Goal: Find specific page/section: Find specific page/section

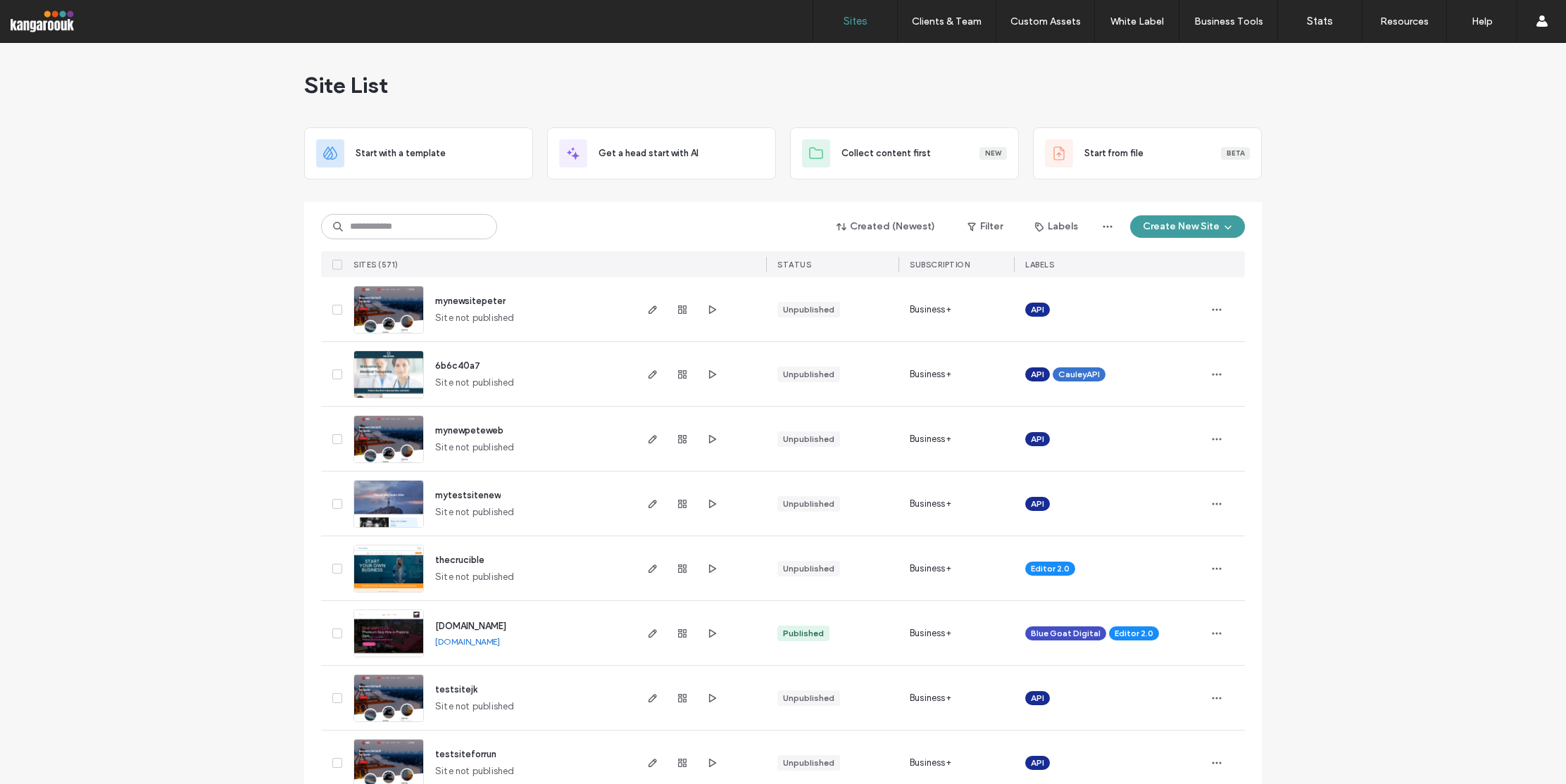
drag, startPoint x: 409, startPoint y: 244, endPoint x: 412, endPoint y: 236, distance: 8.5
click at [409, 244] on div "Created (Newest) Filter Labels Create New Site SITES (571) STATUS SUBSCRIPTION …" at bounding box center [783, 239] width 924 height 75
click at [418, 227] on input at bounding box center [409, 227] width 176 height 25
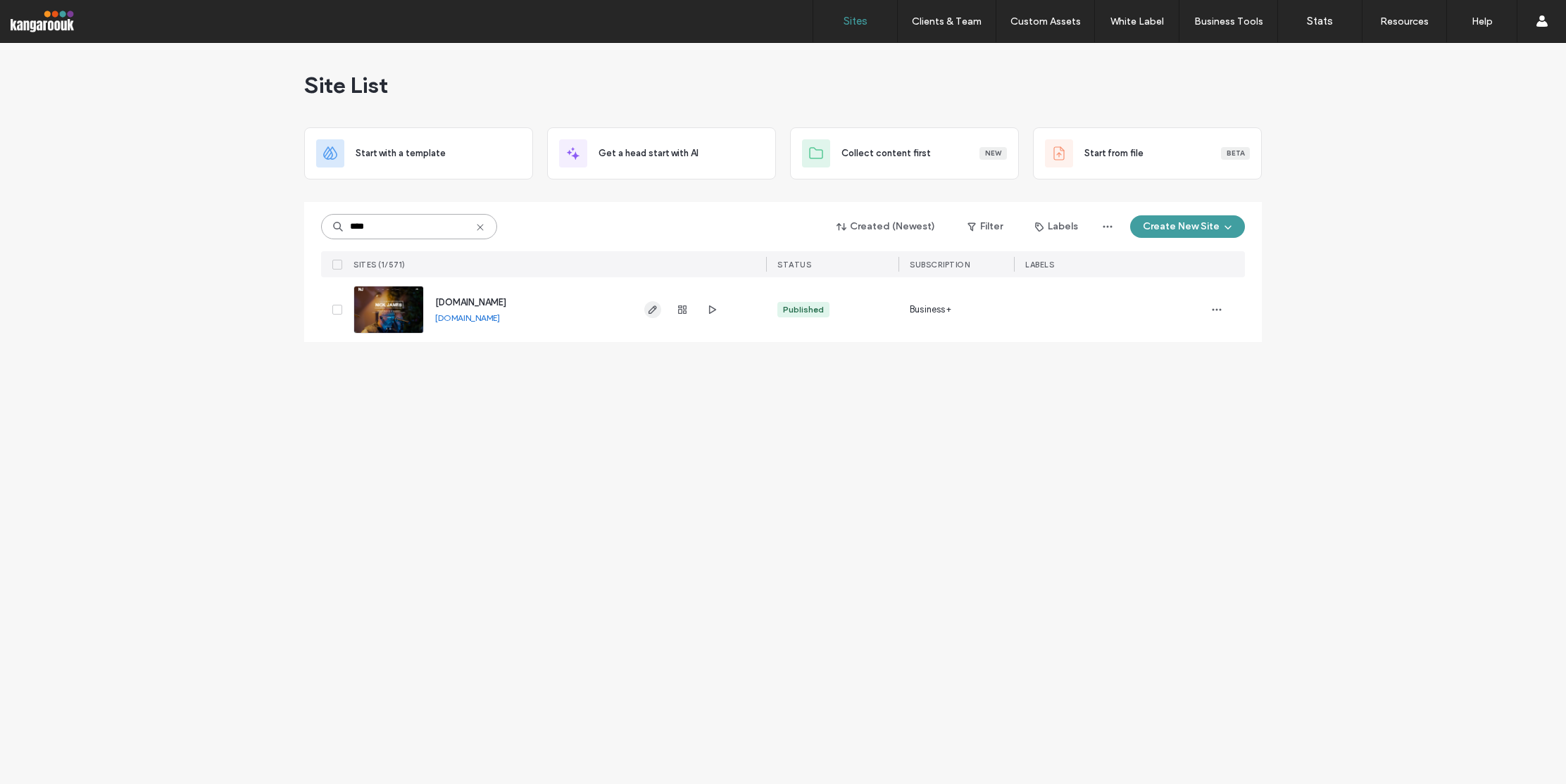
type input "****"
click at [652, 307] on use "button" at bounding box center [652, 309] width 8 height 8
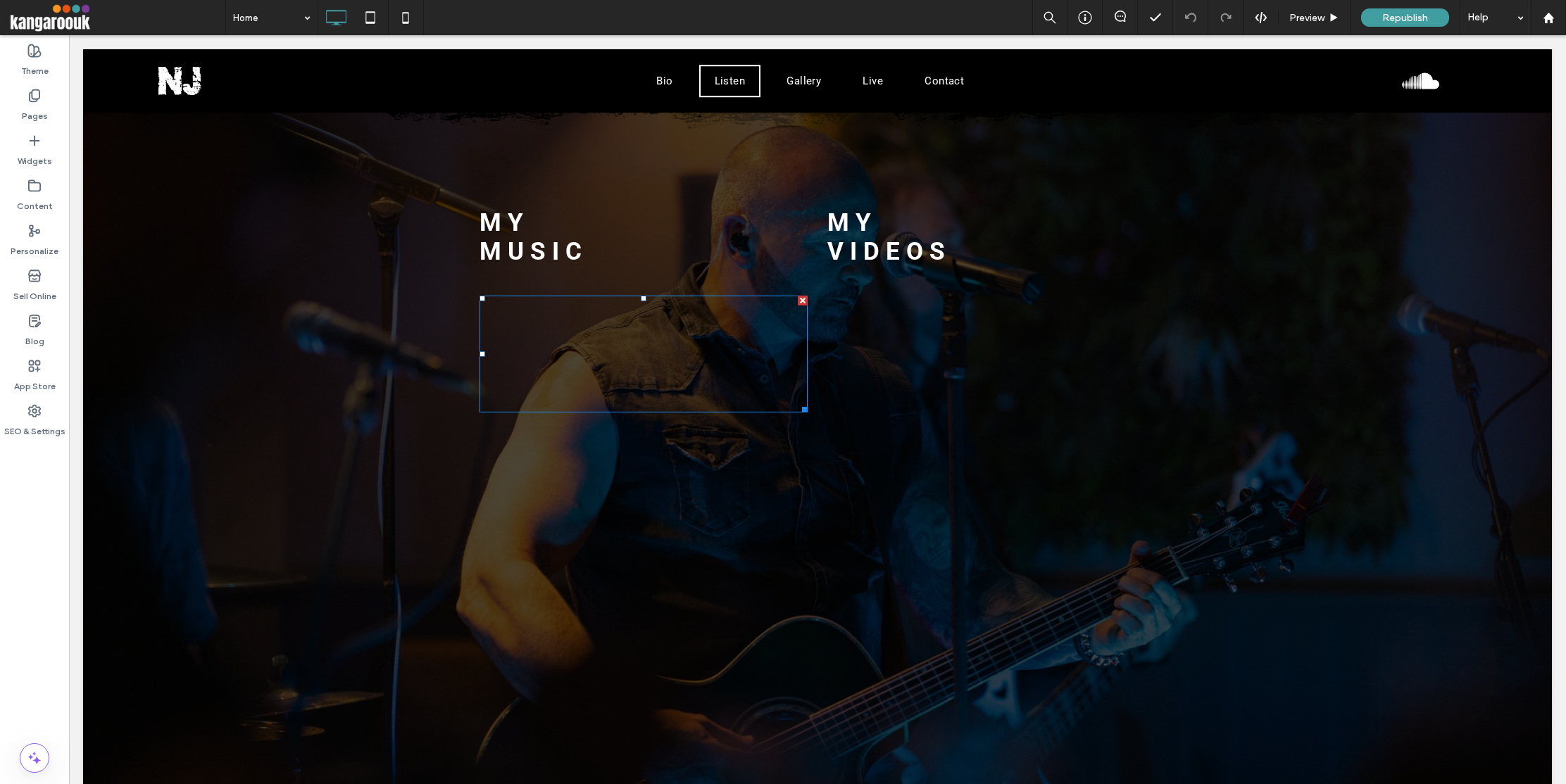
click at [479, 296] on span at bounding box center [479, 296] width 0 height 0
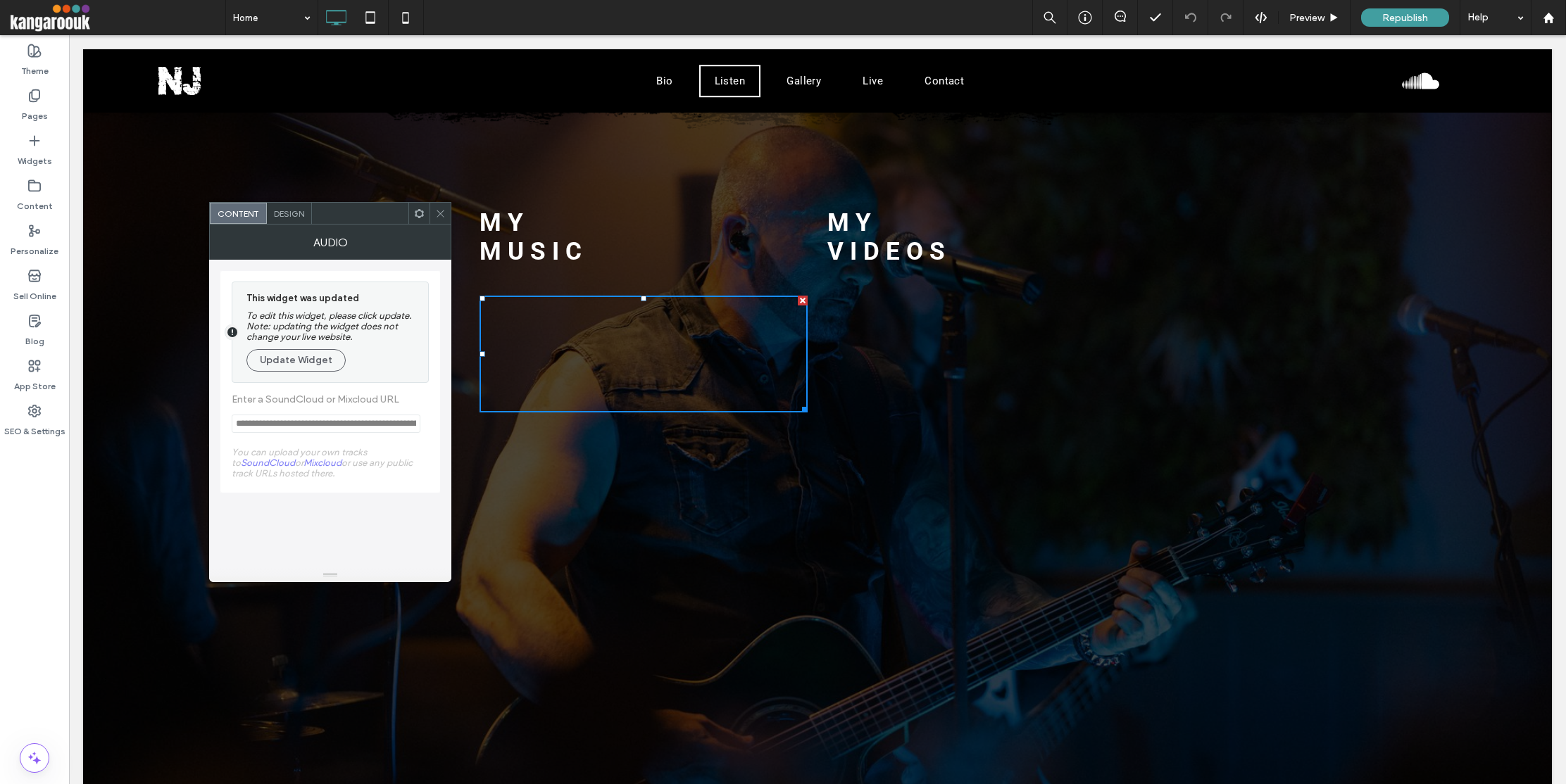
click at [441, 212] on use at bounding box center [439, 212] width 7 height 7
